Goal: Information Seeking & Learning: Learn about a topic

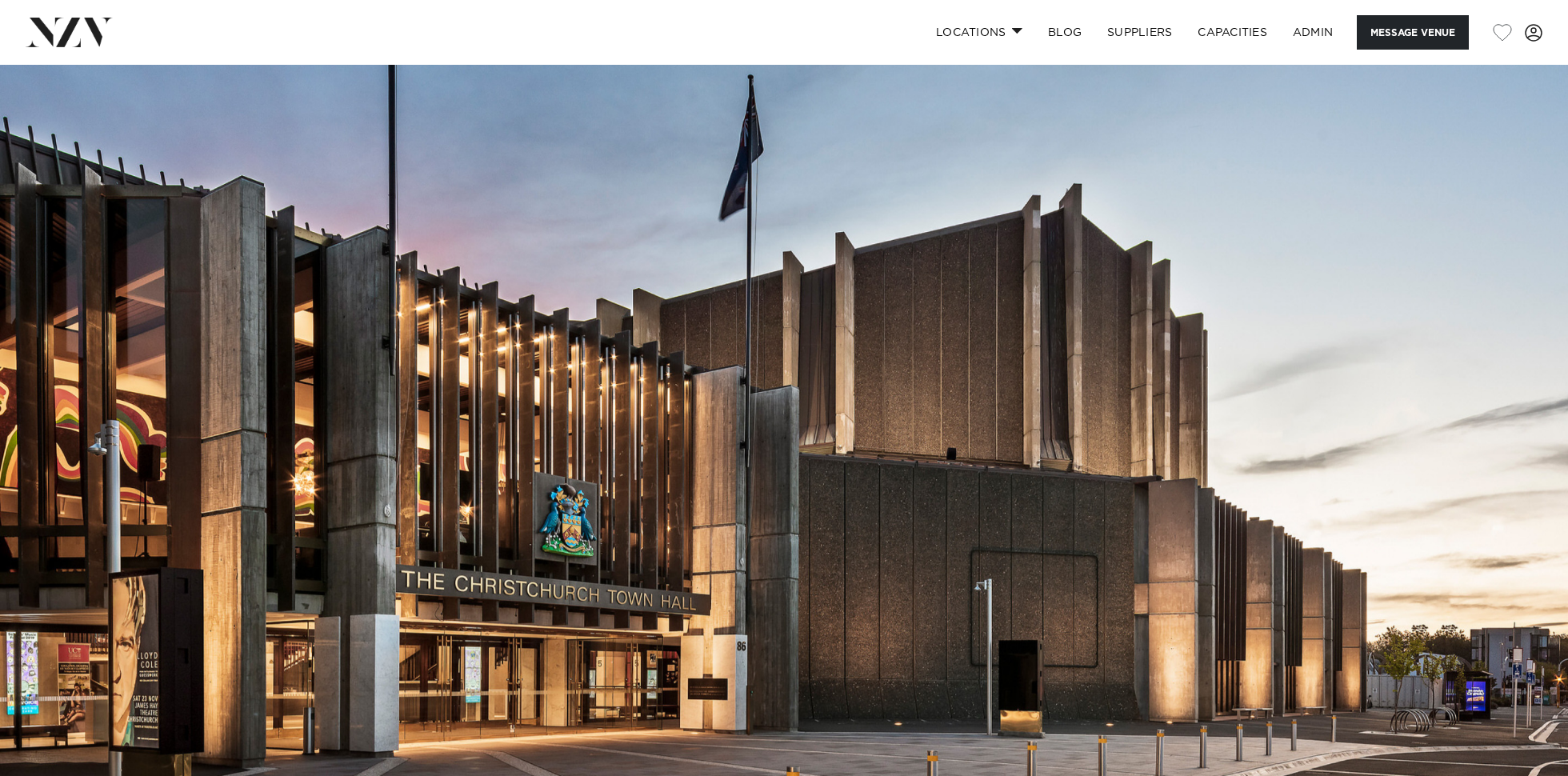
click at [751, 375] on img at bounding box center [784, 432] width 1568 height 735
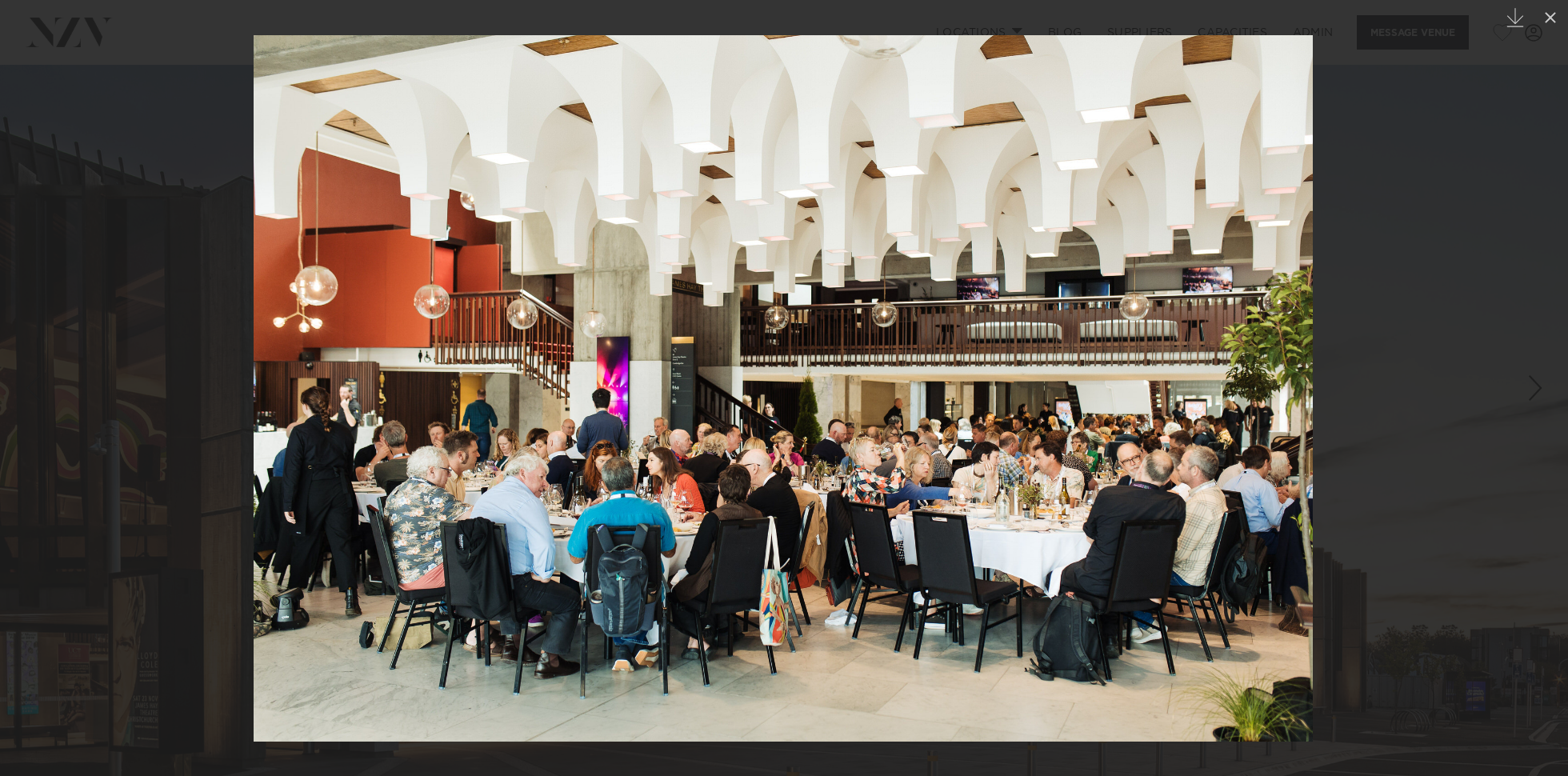
click at [140, 161] on div at bounding box center [784, 388] width 1568 height 776
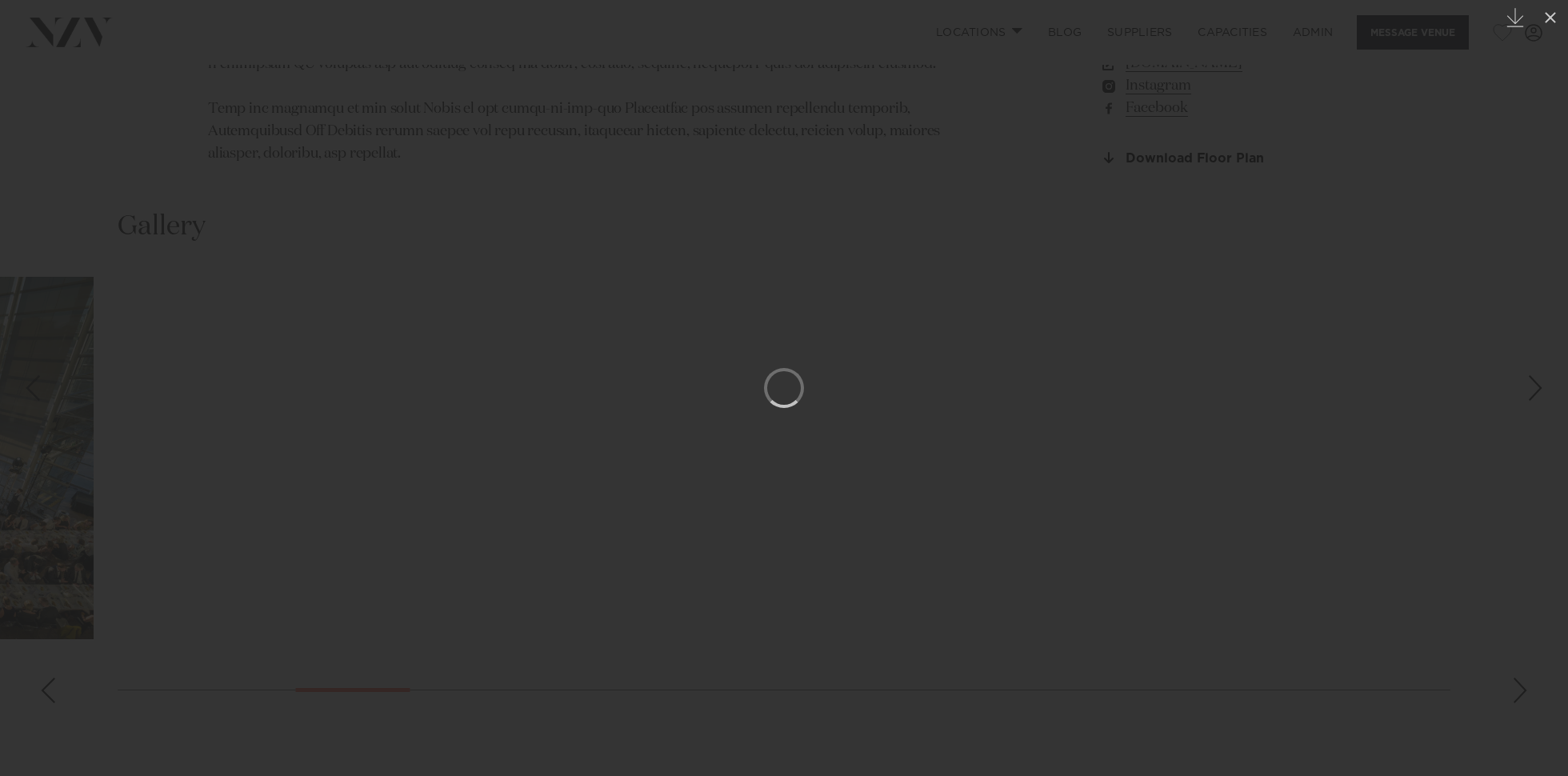
scroll to position [1524, 0]
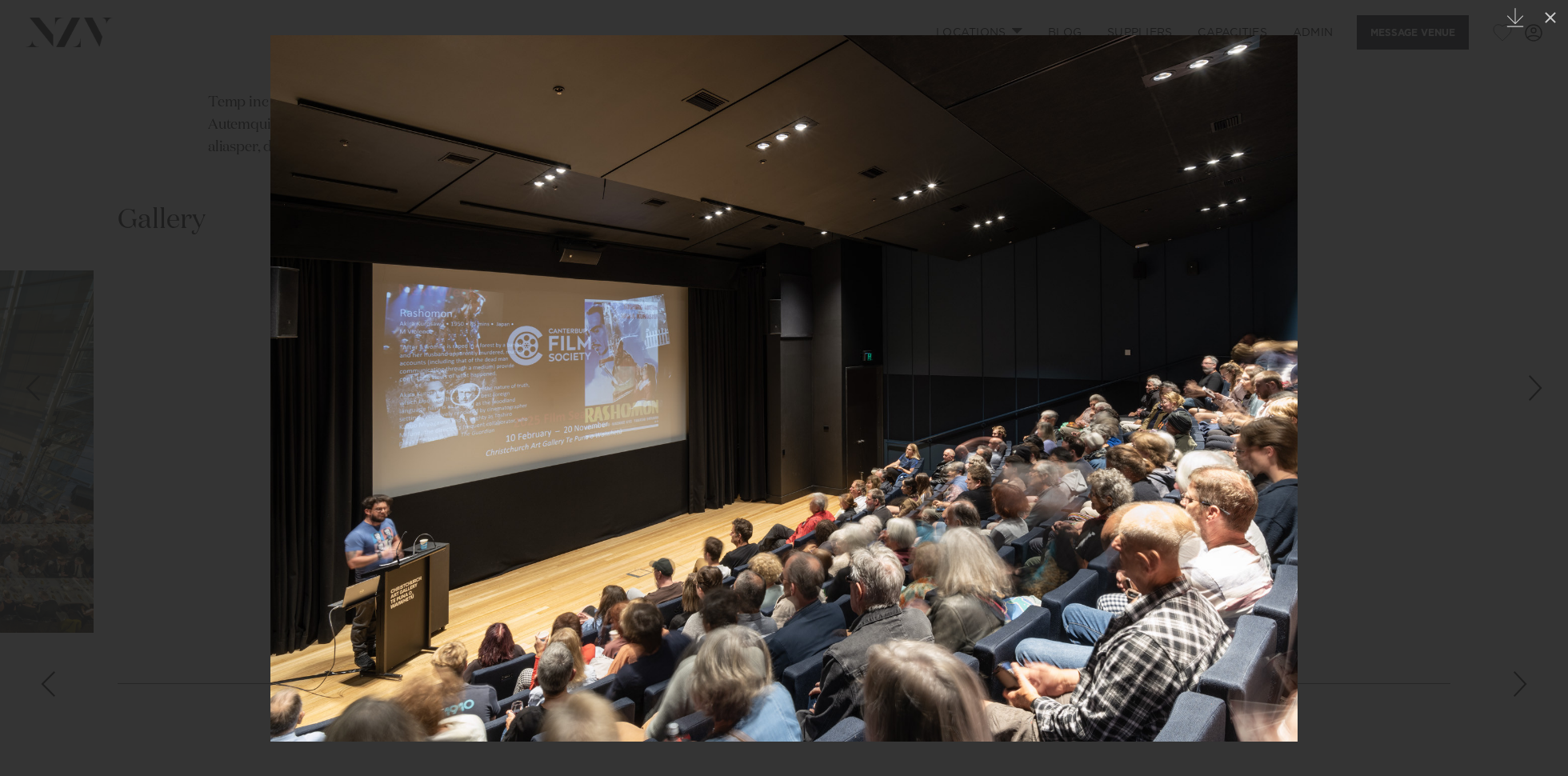
click at [205, 160] on div at bounding box center [784, 388] width 1568 height 776
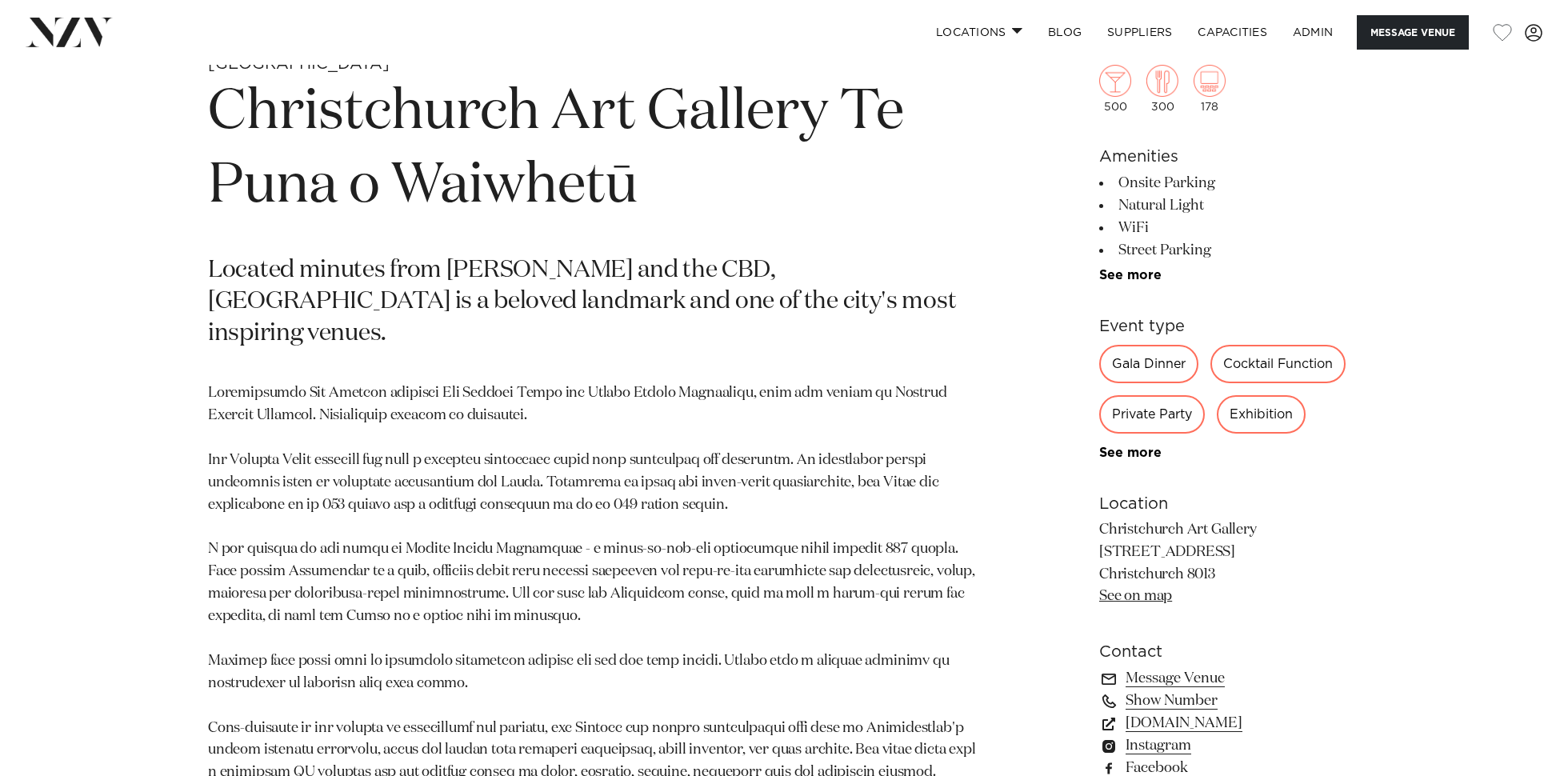
scroll to position [817, 0]
